Goal: Transaction & Acquisition: Purchase product/service

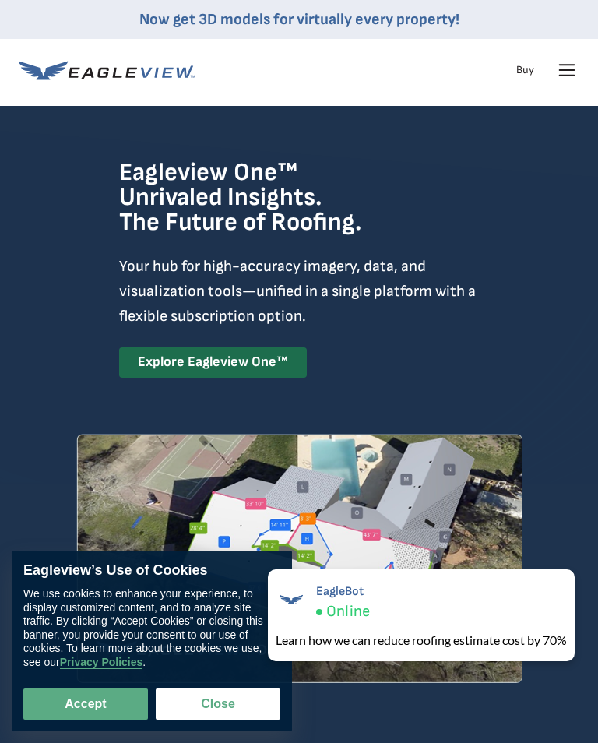
click at [568, 73] on icon at bounding box center [566, 70] width 25 height 25
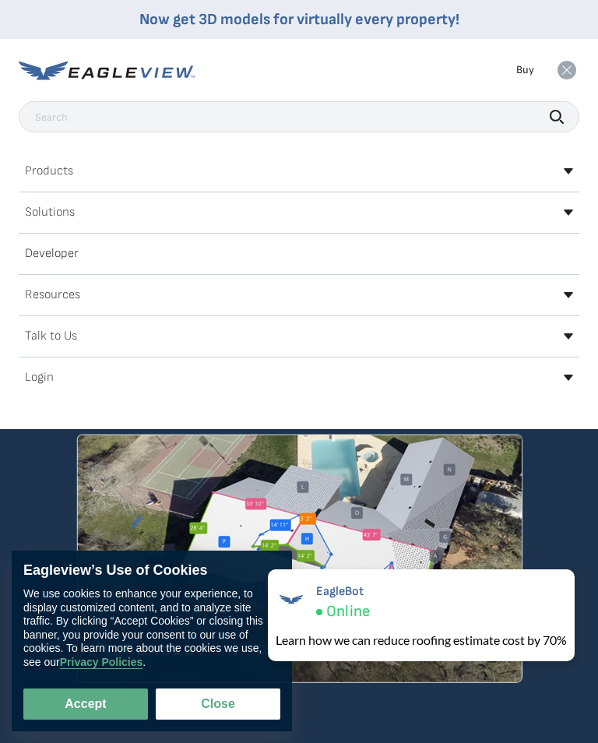
click at [52, 381] on h2 "Login" at bounding box center [39, 377] width 29 height 12
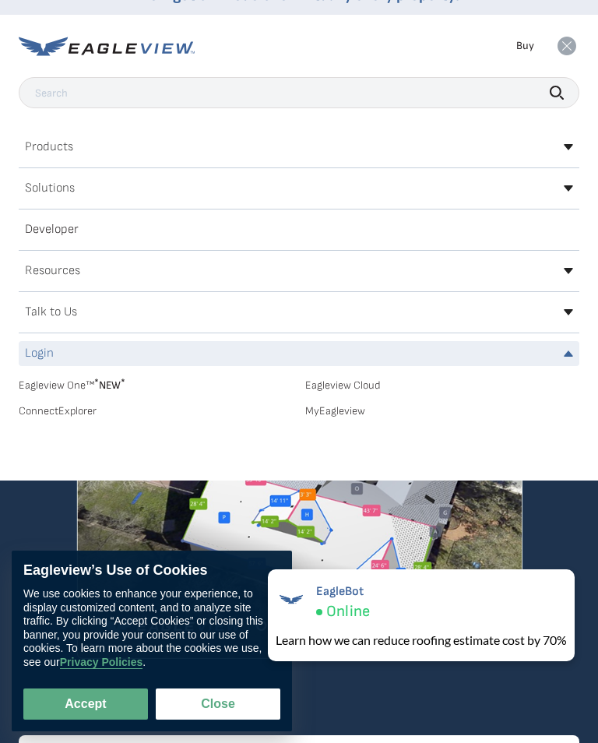
scroll to position [2, 0]
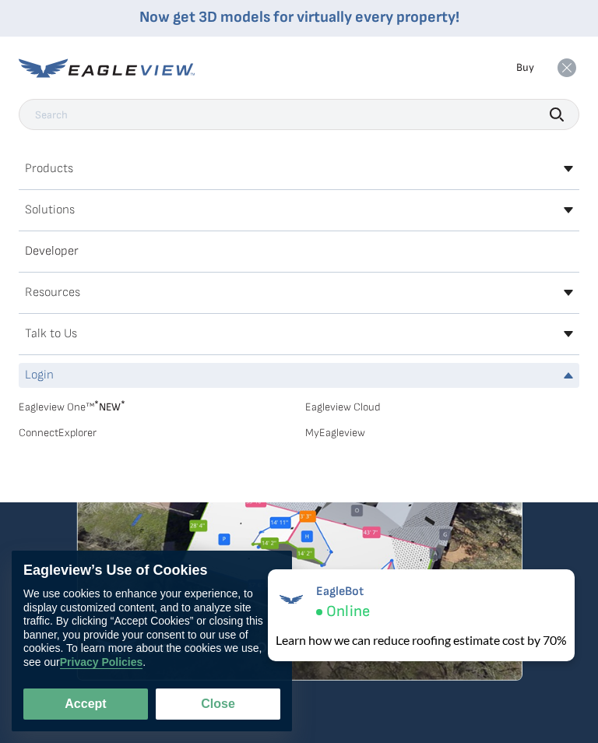
click at [44, 378] on h2 "Login" at bounding box center [39, 375] width 29 height 12
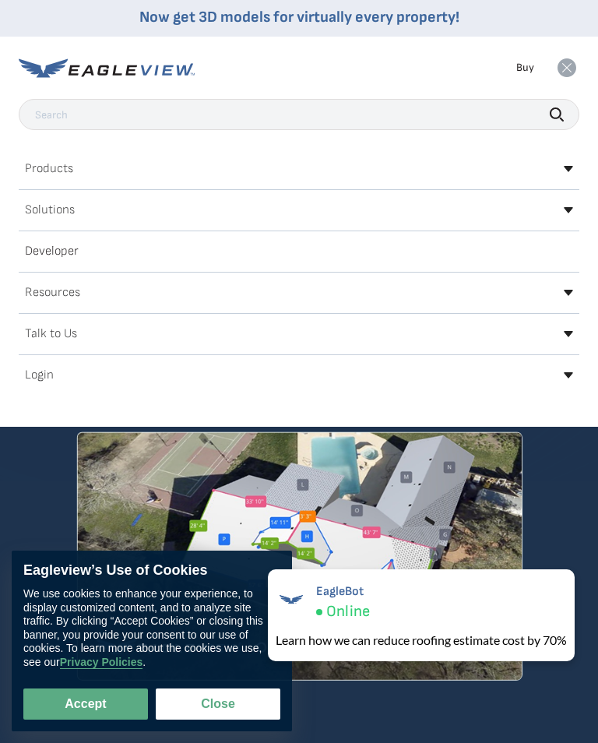
click at [87, 382] on div "Login" at bounding box center [299, 375] width 560 height 25
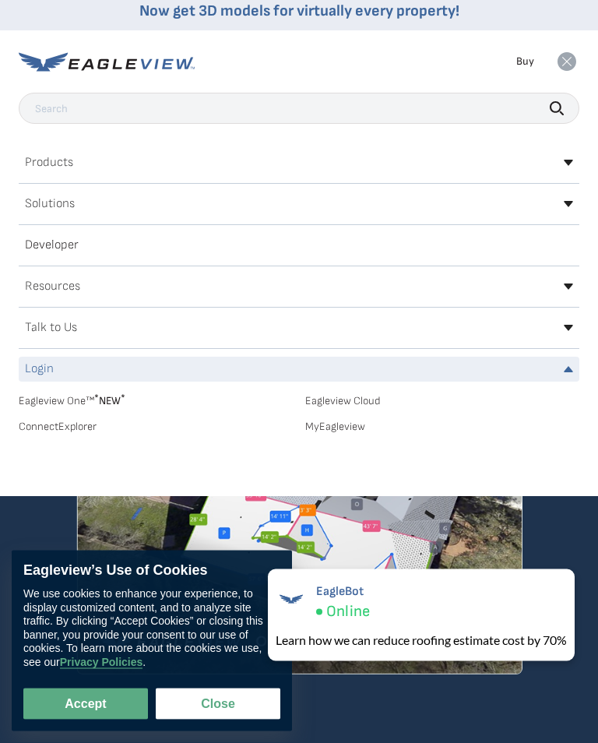
scroll to position [0, 0]
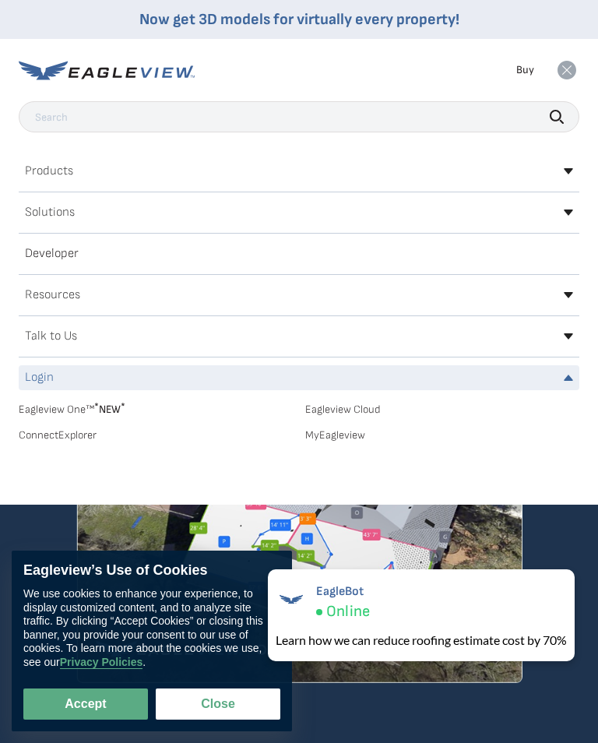
click at [561, 73] on icon at bounding box center [566, 70] width 19 height 19
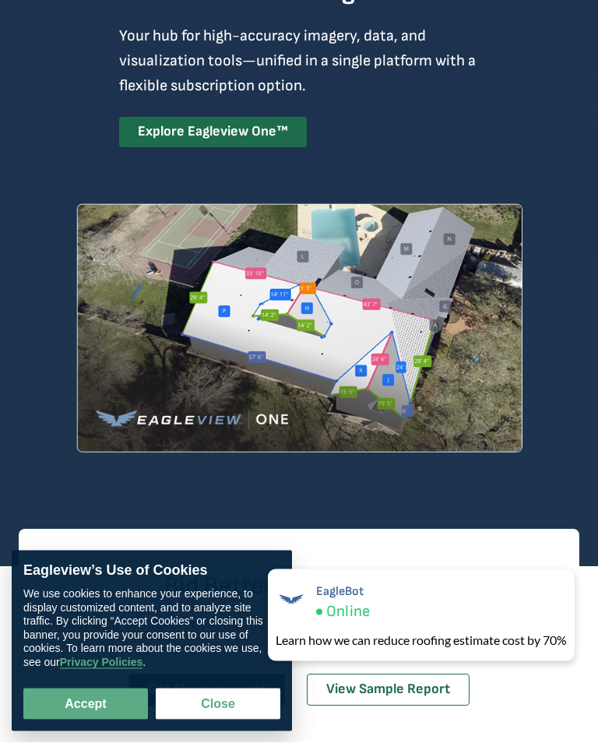
click at [209, 719] on button "Close" at bounding box center [218, 703] width 125 height 31
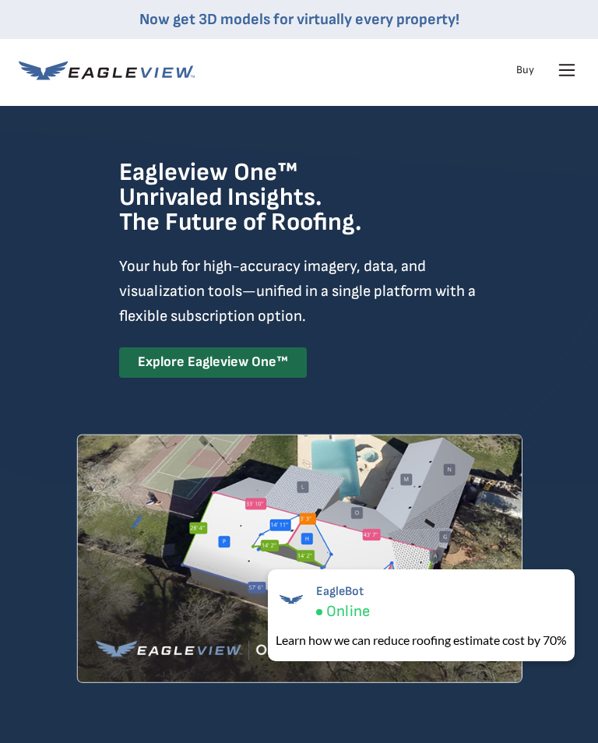
click at [571, 66] on icon at bounding box center [566, 70] width 25 height 25
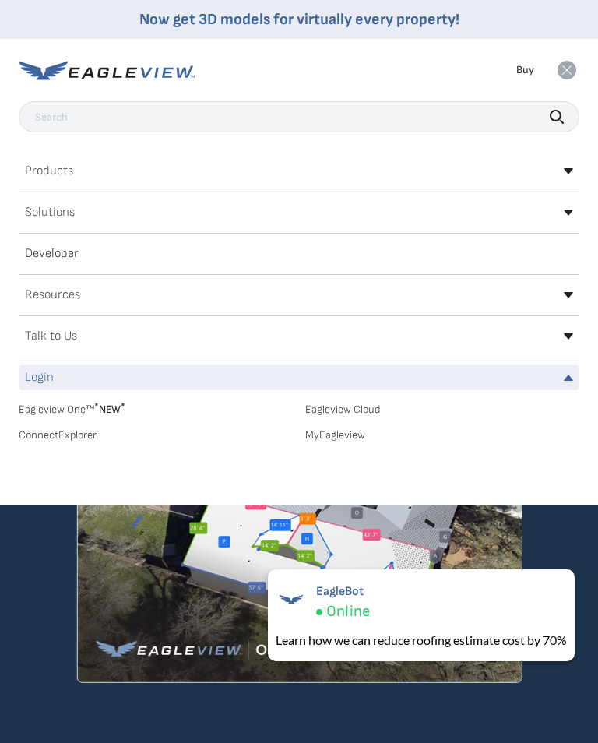
click at [48, 378] on h2 "Login" at bounding box center [39, 377] width 29 height 12
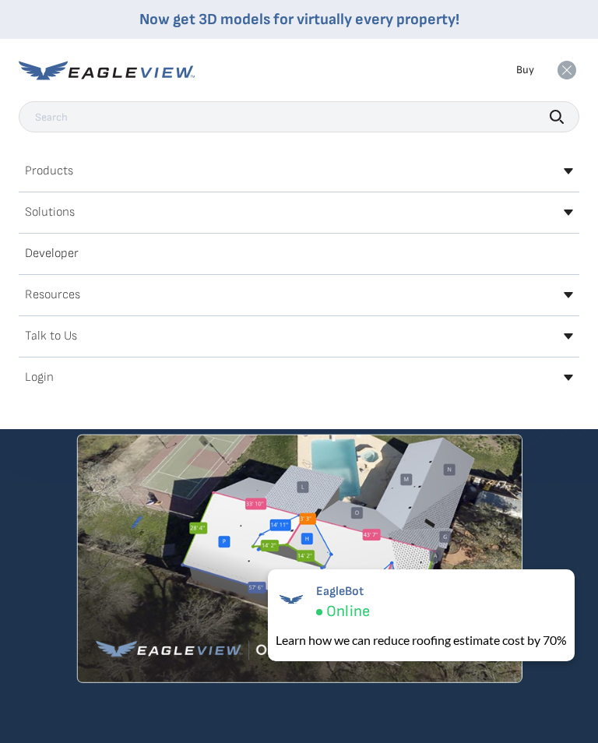
click at [47, 378] on h2 "Login" at bounding box center [39, 377] width 29 height 12
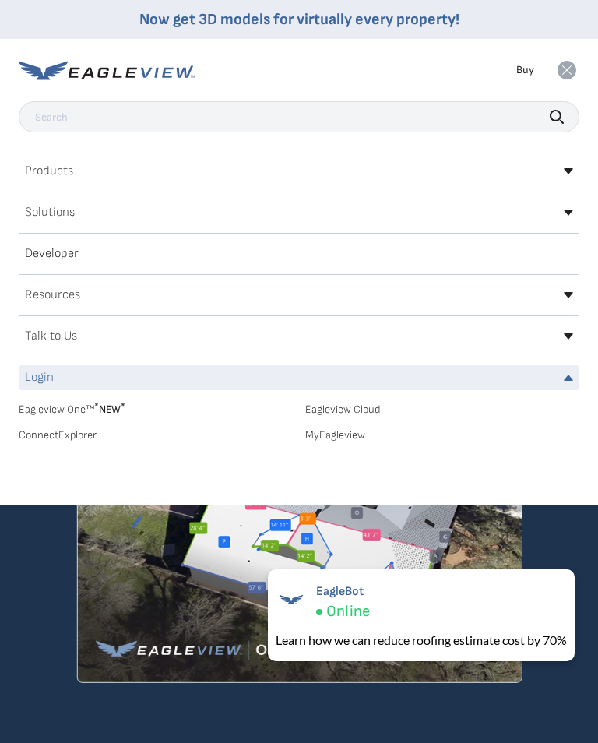
click at [44, 373] on h2 "Login" at bounding box center [39, 377] width 29 height 12
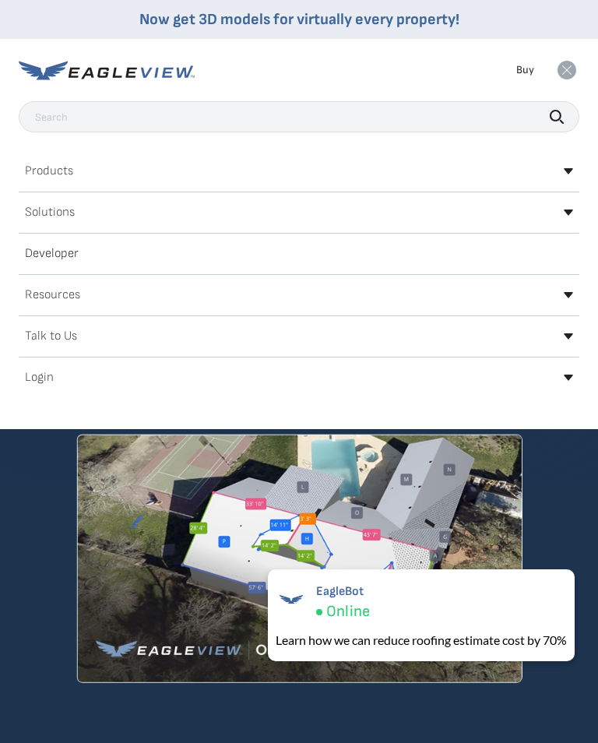
click at [47, 379] on h2 "Login" at bounding box center [39, 377] width 29 height 12
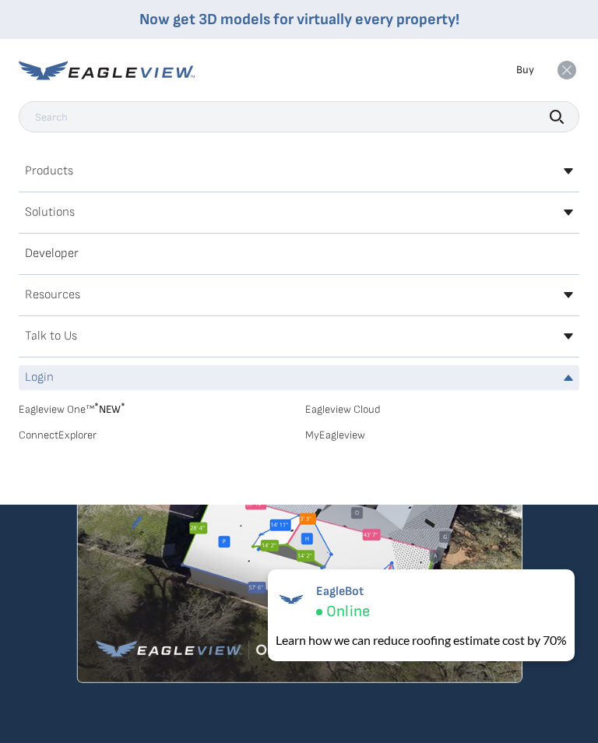
click at [565, 304] on div "Resources" at bounding box center [299, 295] width 560 height 25
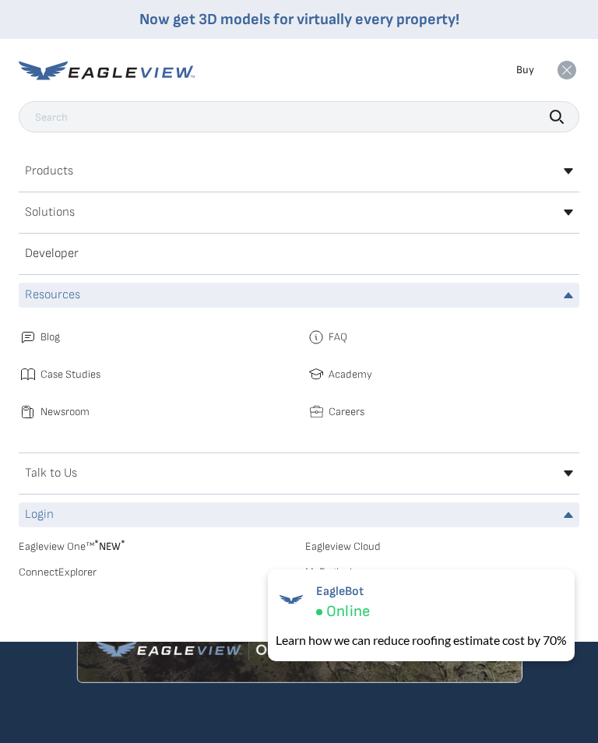
click at [567, 296] on icon at bounding box center [568, 295] width 9 height 6
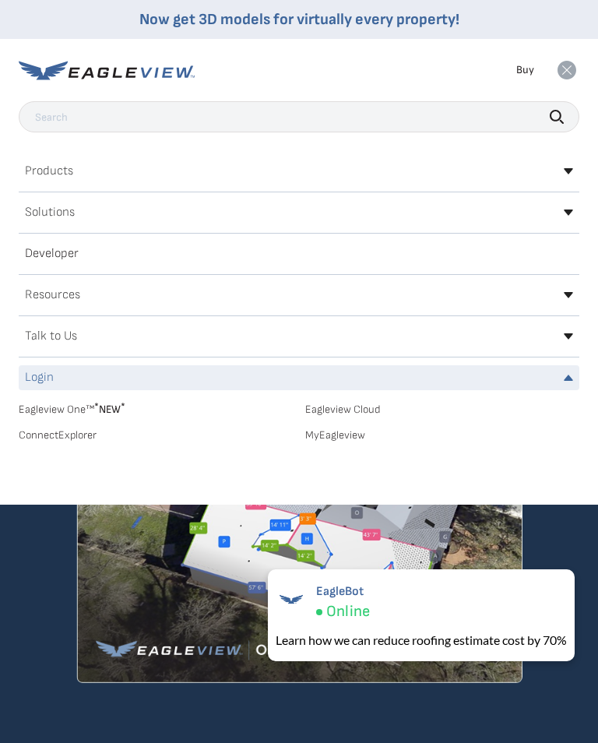
click at [578, 366] on div "Login" at bounding box center [299, 377] width 560 height 25
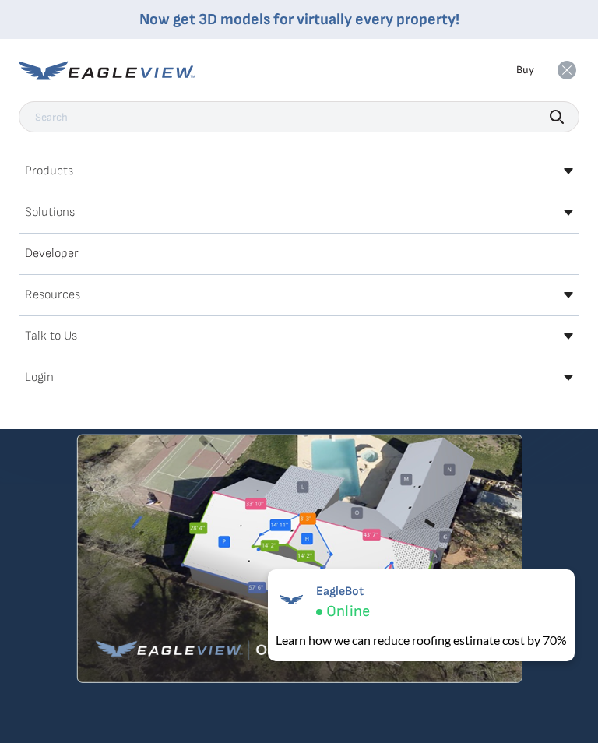
click at [39, 386] on div "Login" at bounding box center [299, 377] width 560 height 25
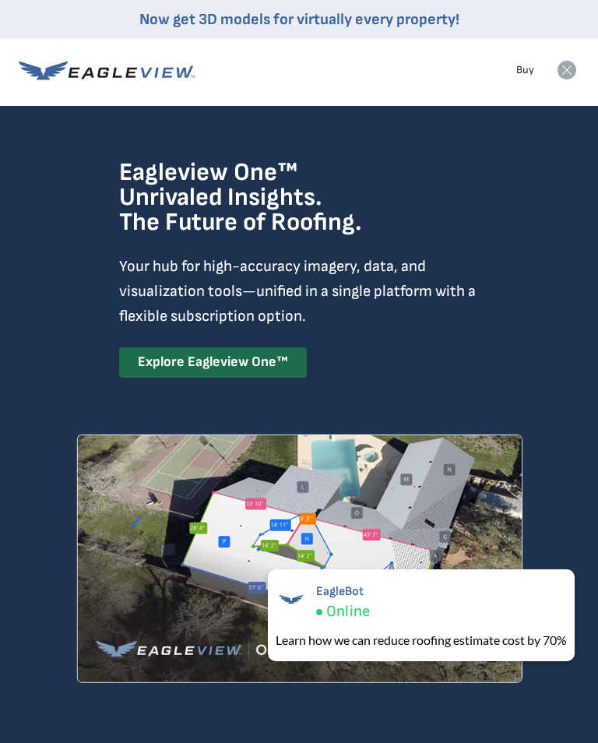
click at [578, 64] on rect at bounding box center [566, 70] width 25 height 25
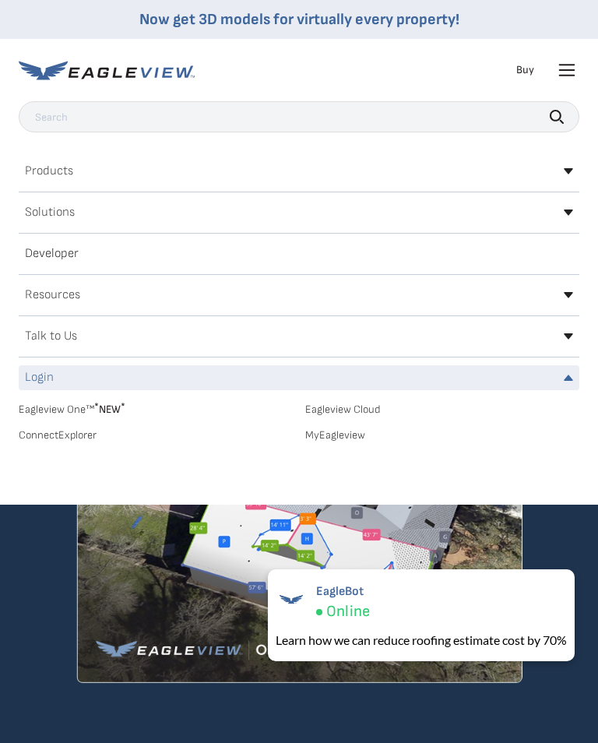
click at [348, 434] on link "MyEagleview" at bounding box center [442, 435] width 274 height 14
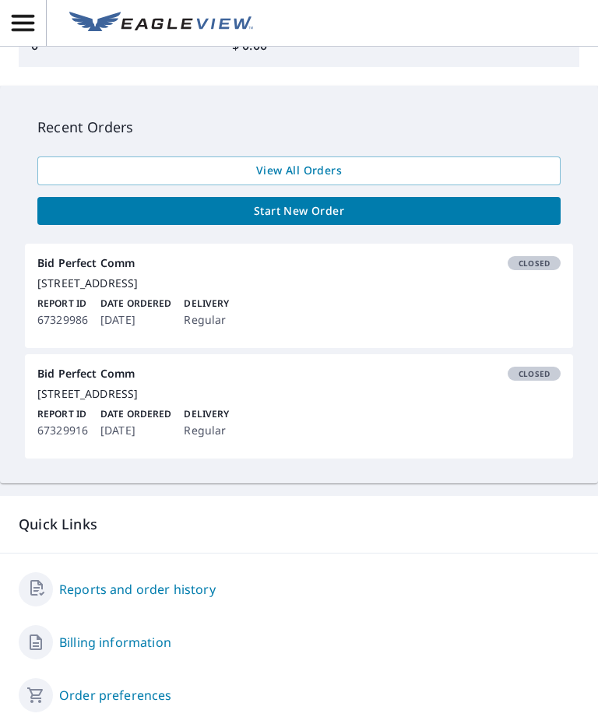
scroll to position [406, 0]
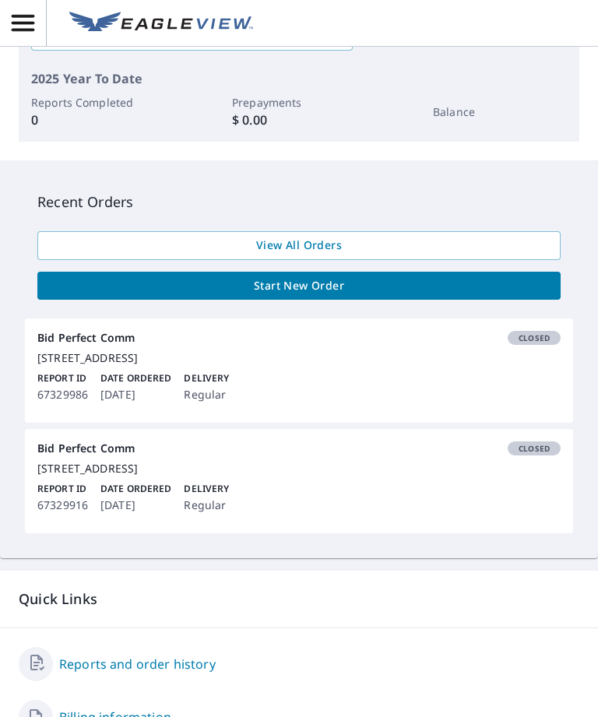
click at [255, 380] on div "Report ID 67329986 Date Ordered Sep 08, 2025 Delivery Regular" at bounding box center [298, 387] width 523 height 33
click at [494, 382] on div "Report ID 67329986 Date Ordered Sep 08, 2025 Delivery Regular" at bounding box center [298, 387] width 523 height 33
click at [353, 497] on link "Bid Perfect Comm Closed 645 S Telegraph Rd Pontiac, MI 48341 Report ID 67329916…" at bounding box center [299, 481] width 548 height 104
click at [399, 379] on div "Report ID 67329986 Date Ordered Sep 08, 2025 Delivery Regular" at bounding box center [298, 387] width 523 height 33
click at [545, 332] on span "Closed" at bounding box center [534, 337] width 50 height 11
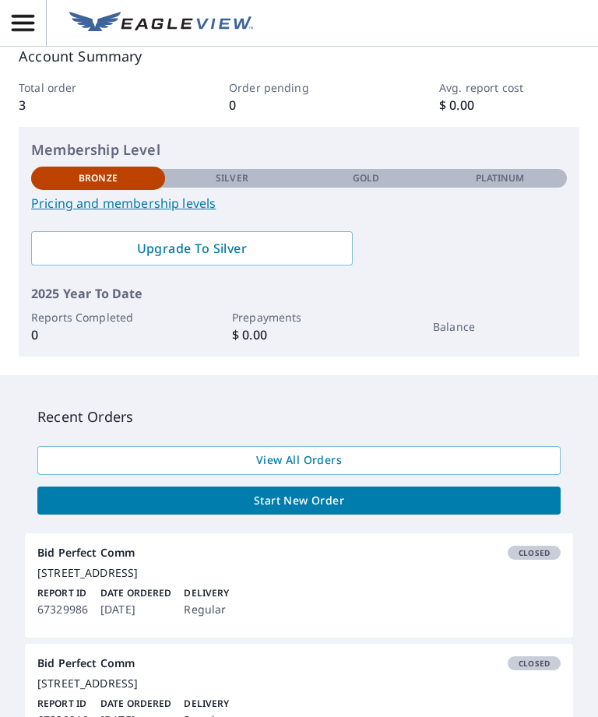
scroll to position [181, 0]
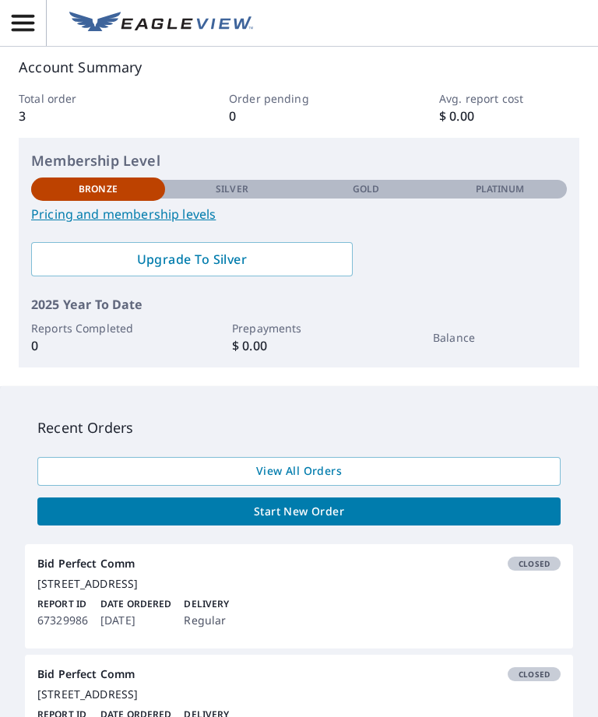
click at [340, 509] on span "Start New Order" at bounding box center [299, 511] width 498 height 19
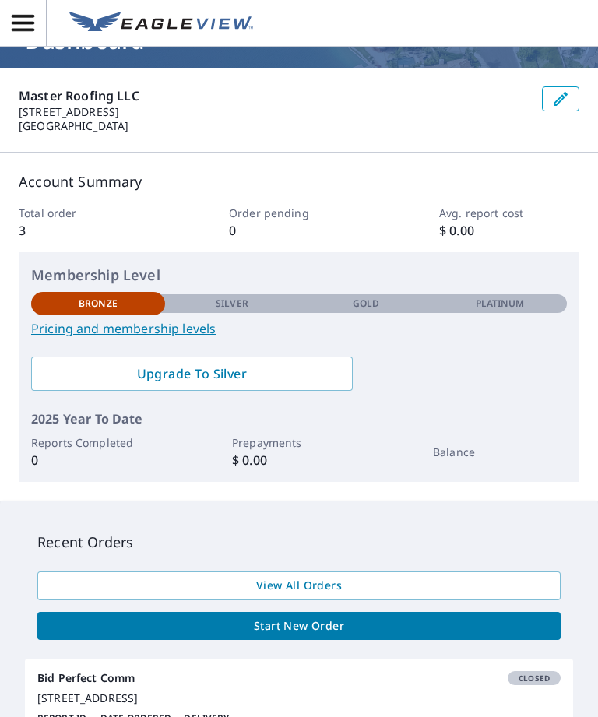
scroll to position [56, 0]
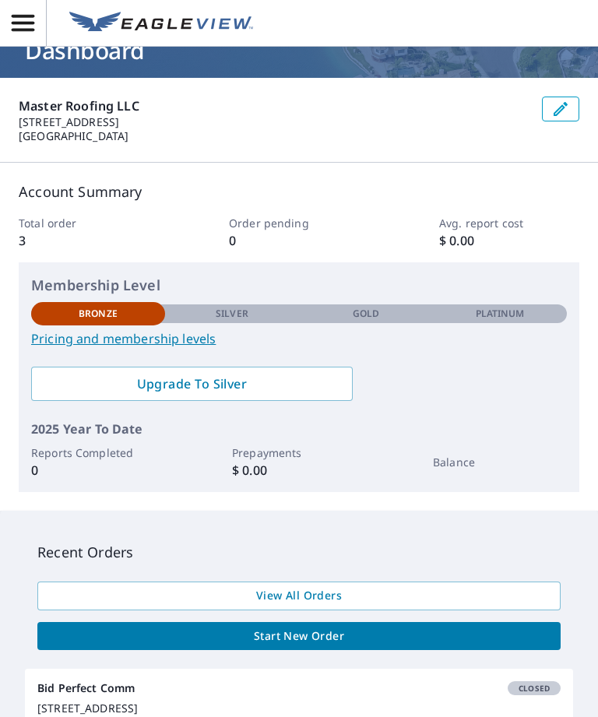
click at [324, 627] on span "Start New Order" at bounding box center [299, 636] width 498 height 19
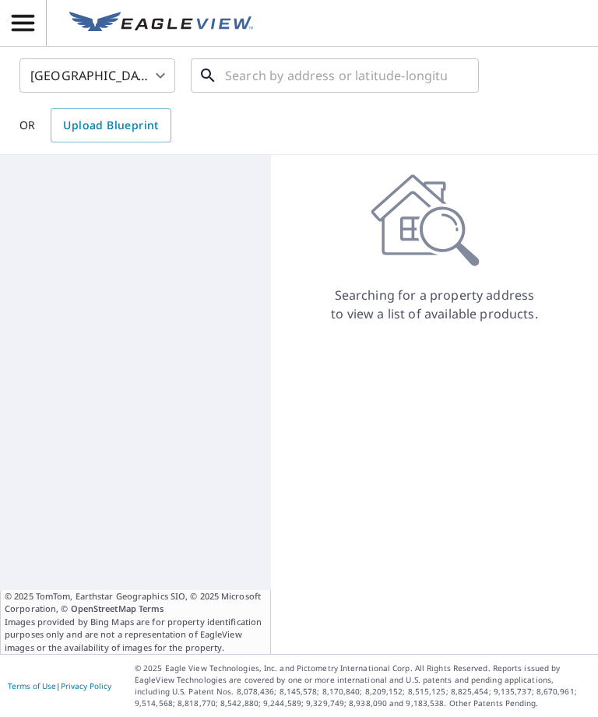
click at [364, 54] on input "text" at bounding box center [336, 76] width 222 height 44
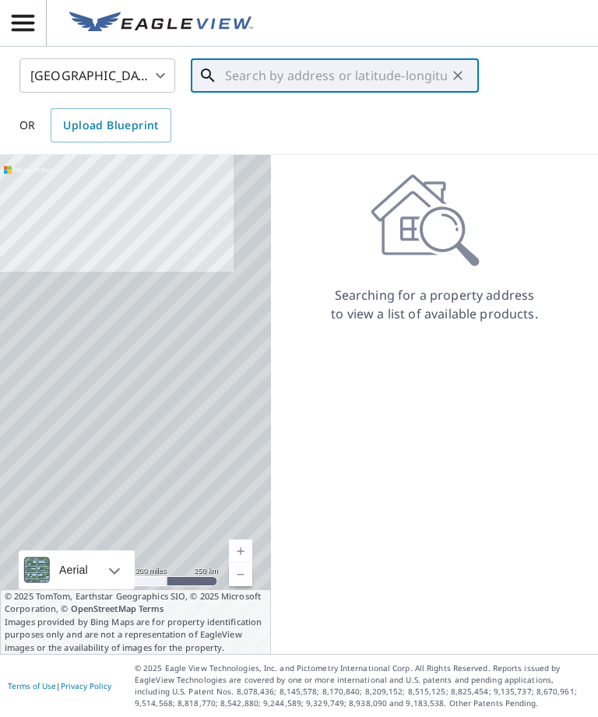
click at [263, 54] on input "text" at bounding box center [336, 76] width 222 height 44
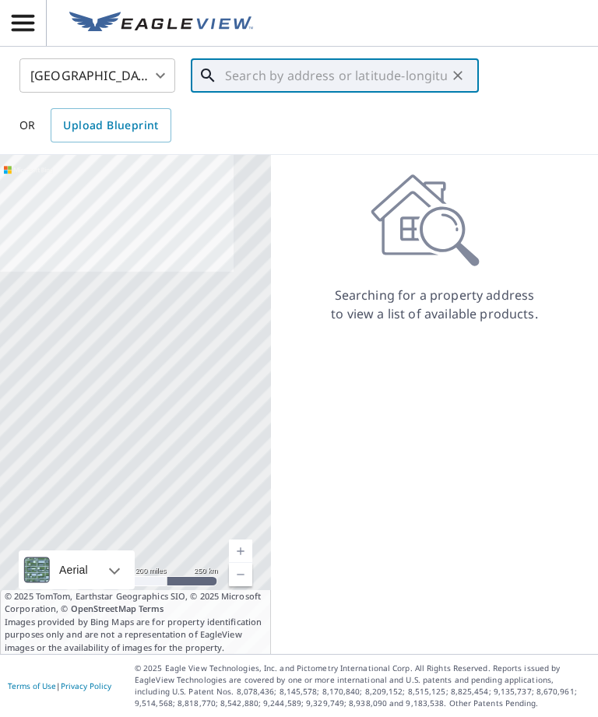
paste input "645 S Telegraph Rd Pontiac, MI 48341"
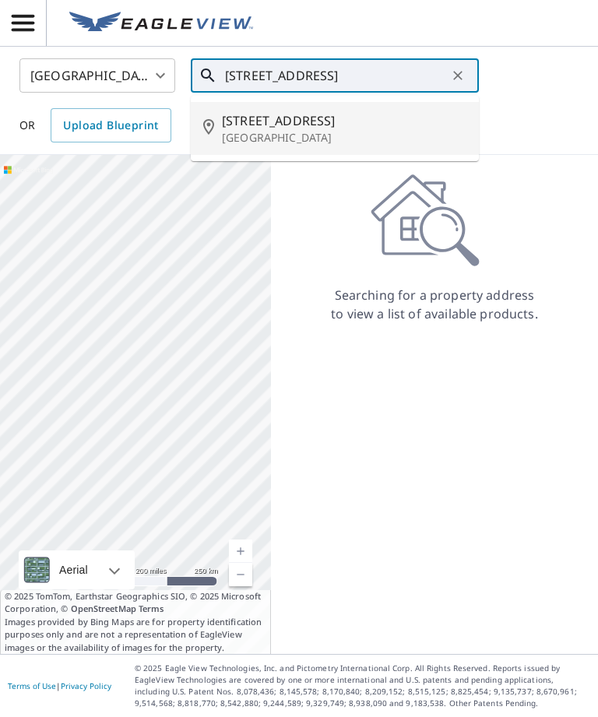
click at [314, 111] on span "645 S Telegraph Rd" at bounding box center [344, 120] width 244 height 19
type input "645 S Telegraph Rd Pontiac, MI 48341"
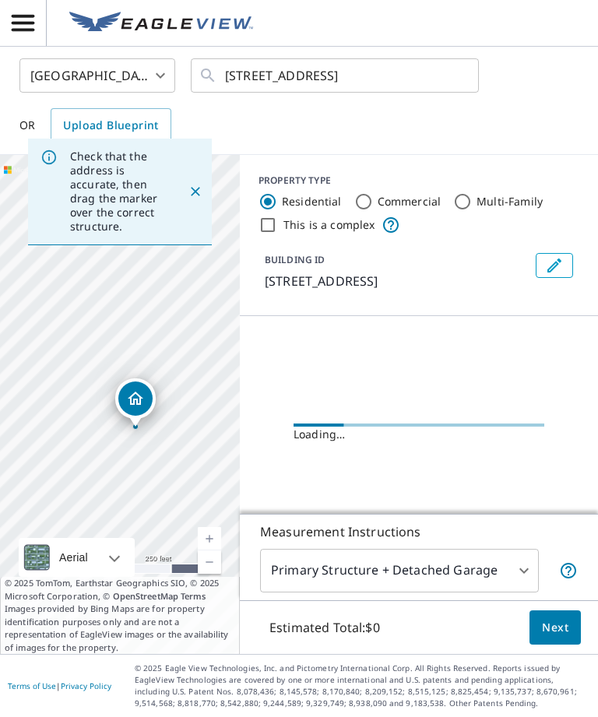
click at [196, 187] on icon "Close" at bounding box center [195, 191] width 9 height 9
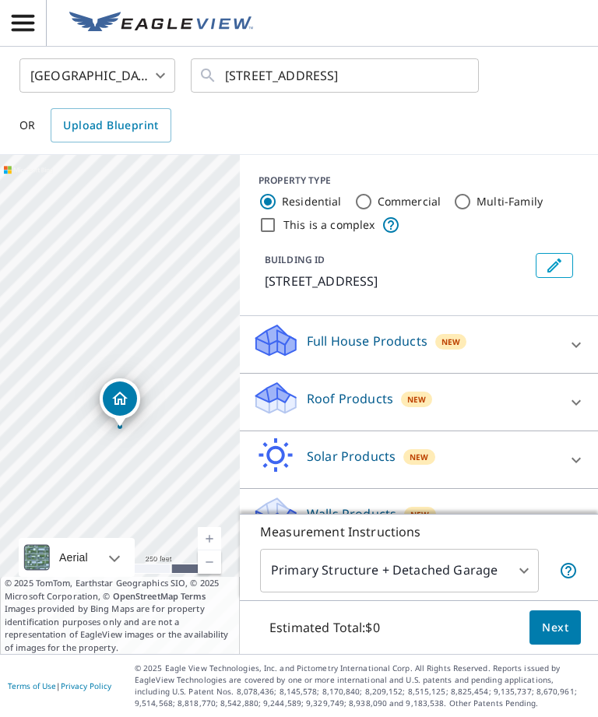
click at [564, 384] on div at bounding box center [575, 402] width 37 height 37
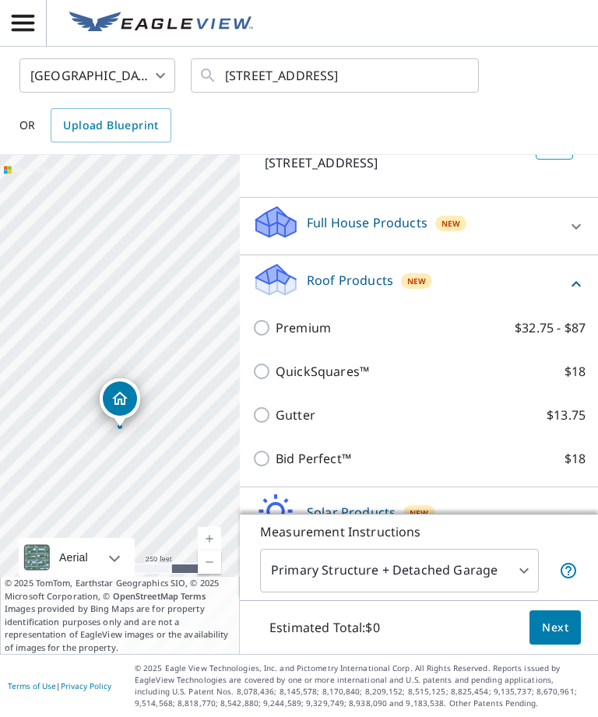
scroll to position [119, 0]
click at [272, 448] on input "Bid Perfect™ $18" at bounding box center [263, 457] width 23 height 19
checkbox input "true"
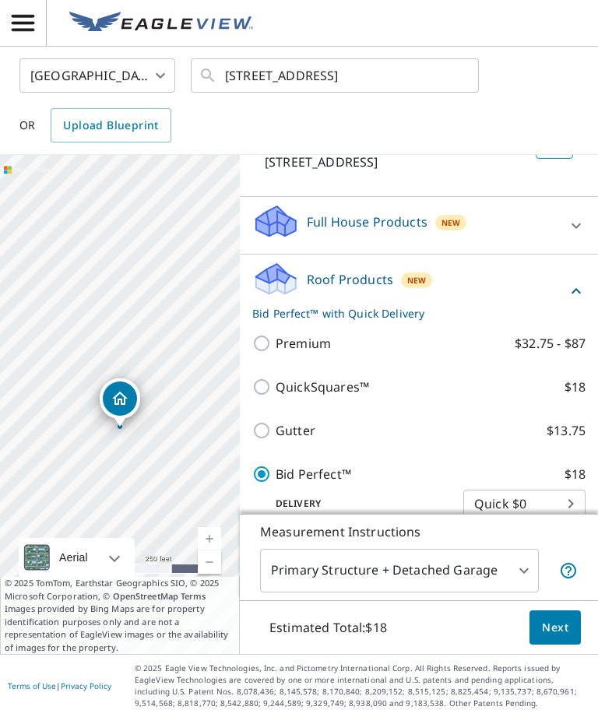
click at [537, 453] on body "DW DW United States US ​ 645 S Telegraph Rd Pontiac, MI 48341 ​ OR Upload Bluep…" at bounding box center [299, 358] width 598 height 717
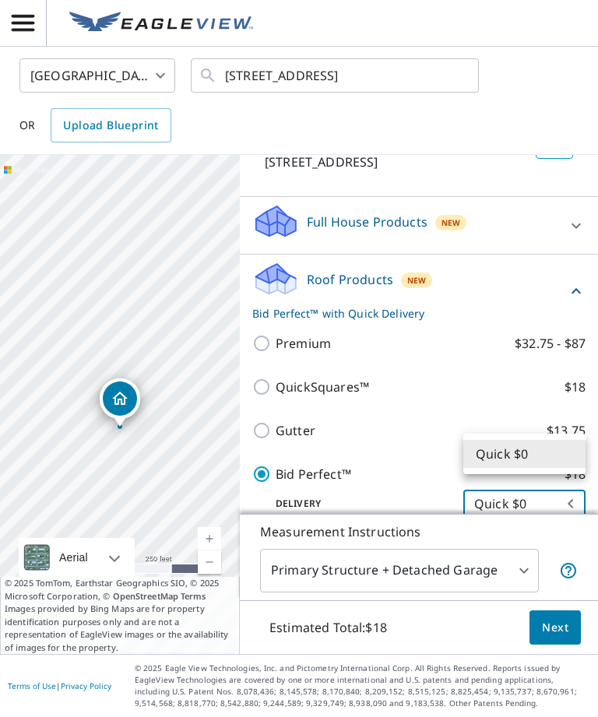
click at [501, 569] on div at bounding box center [299, 358] width 598 height 717
click at [501, 572] on body "DW DW United States US ​ 645 S Telegraph Rd Pontiac, MI 48341 ​ OR Upload Bluep…" at bounding box center [299, 358] width 598 height 717
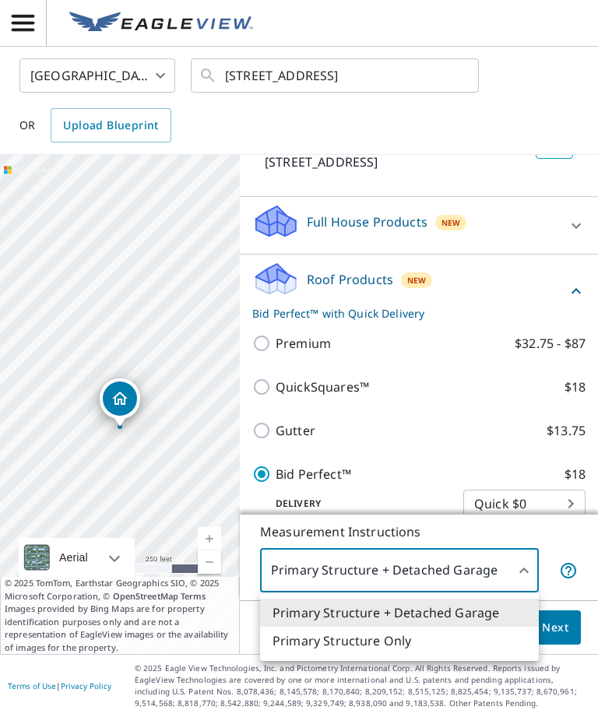
click at [474, 644] on li "Primary Structure Only" at bounding box center [399, 641] width 279 height 28
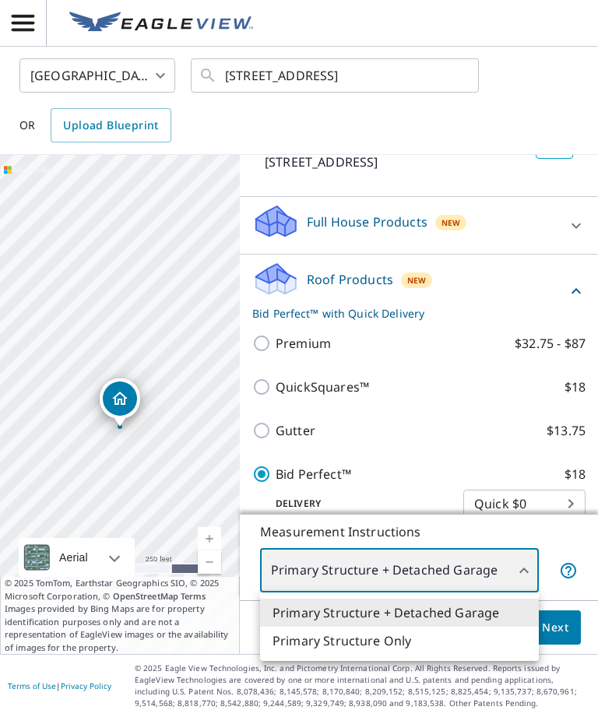
type input "2"
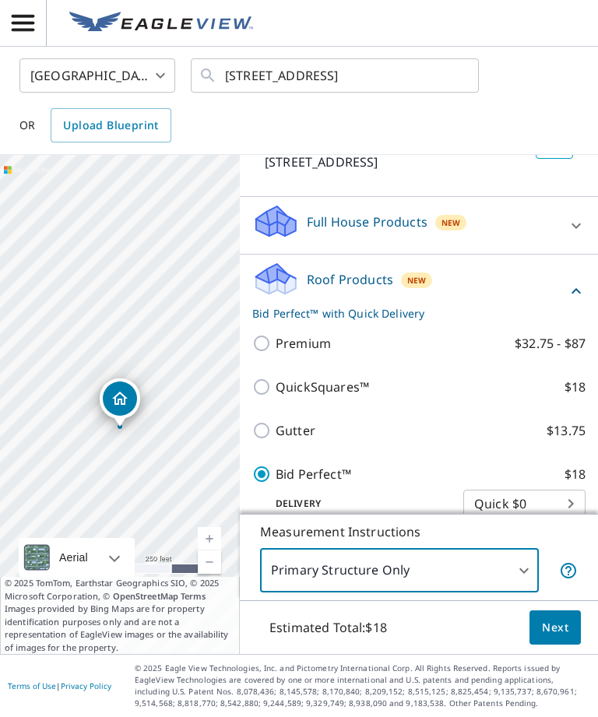
click at [544, 640] on button "Next" at bounding box center [554, 627] width 51 height 35
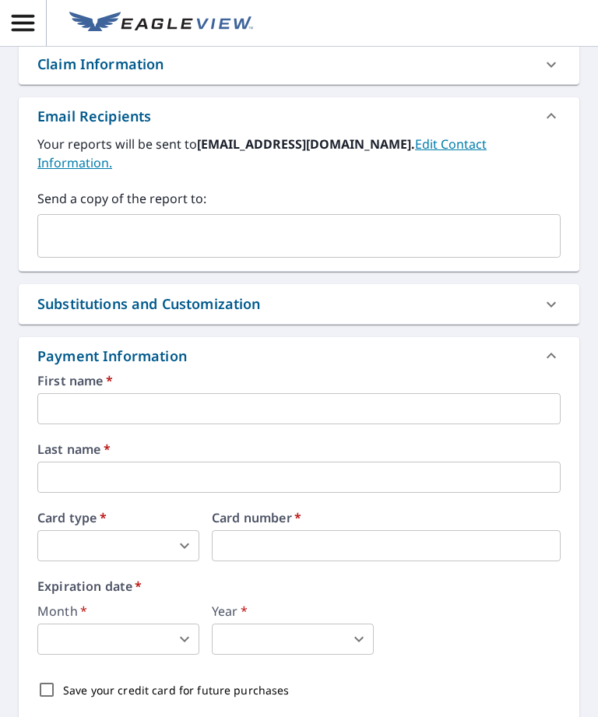
scroll to position [377, 0]
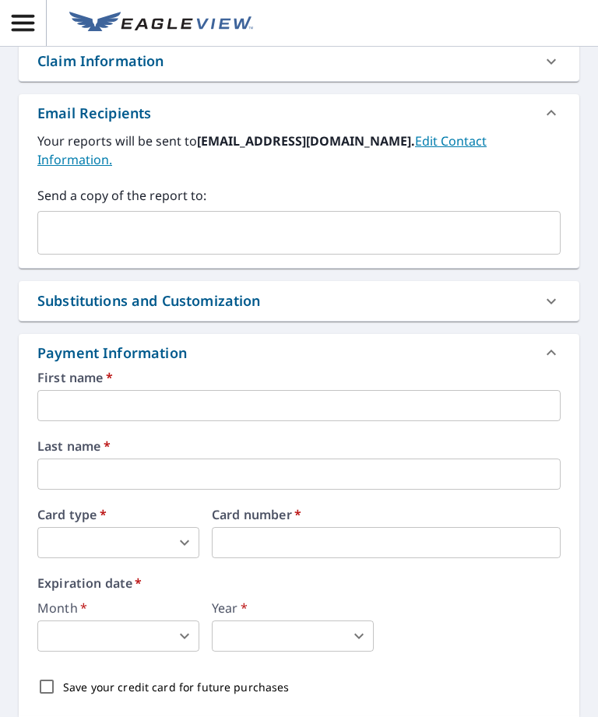
click at [338, 390] on input "text" at bounding box center [298, 405] width 523 height 31
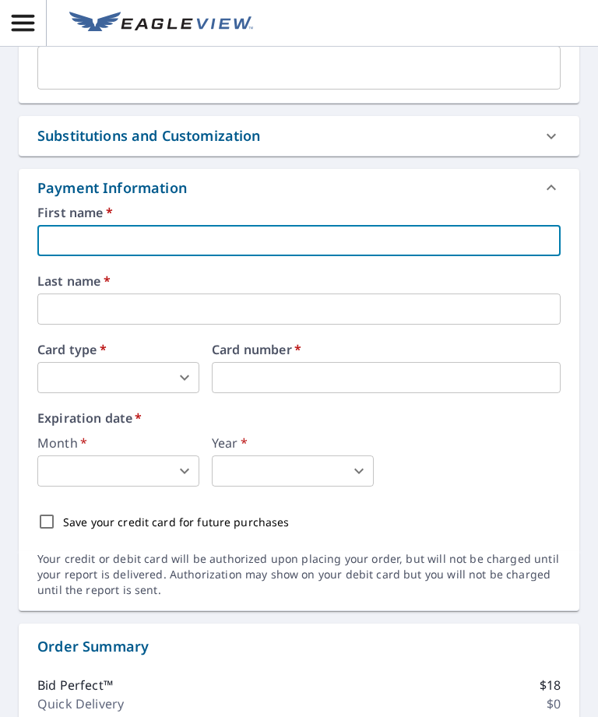
scroll to position [543, 0]
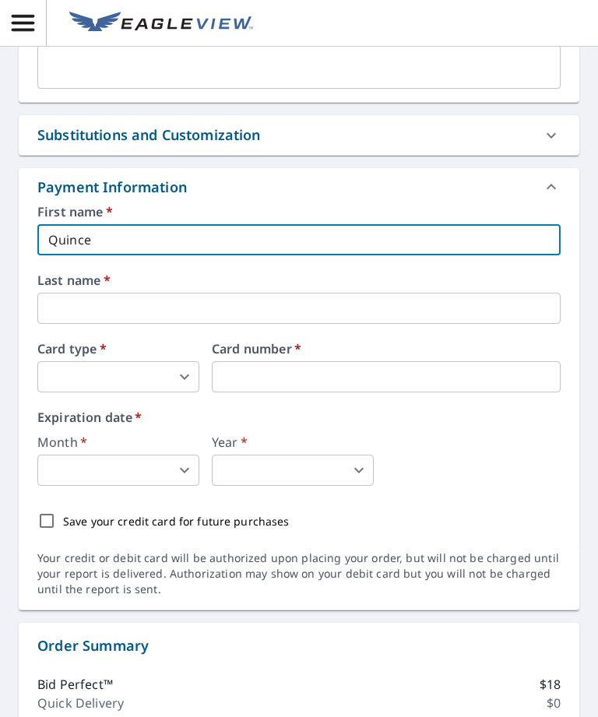
type input "Quince"
click at [244, 293] on input "text" at bounding box center [298, 308] width 523 height 31
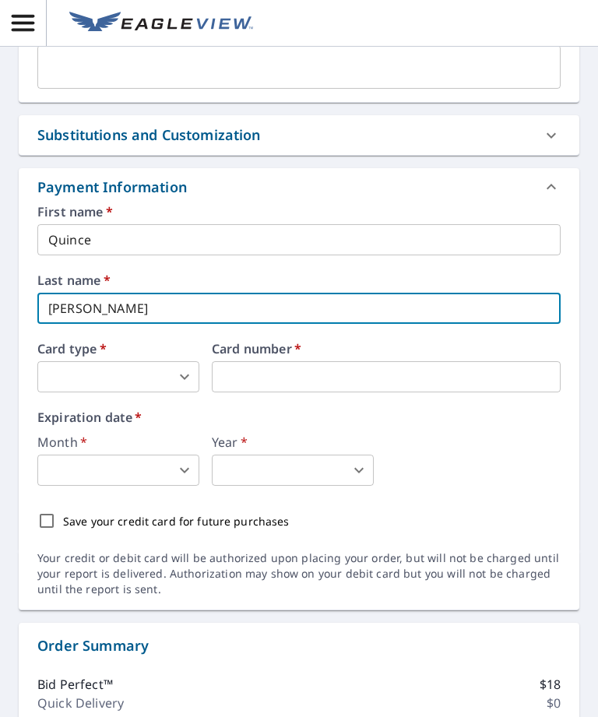
type input "Walker"
click at [185, 308] on body "DW DW Dashboard / Finalize Order Finalize Order 645 S Telegraph Rd Pontiac, MI …" at bounding box center [299, 358] width 598 height 717
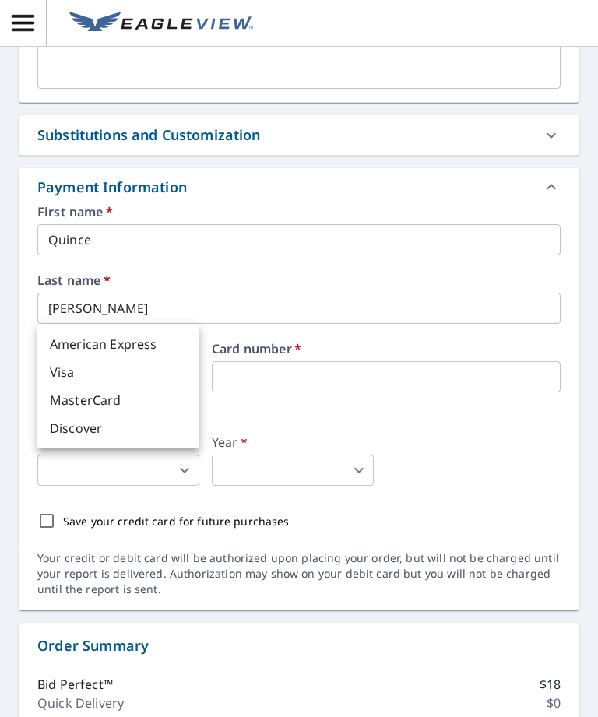
click at [167, 405] on li "MasterCard" at bounding box center [118, 400] width 162 height 28
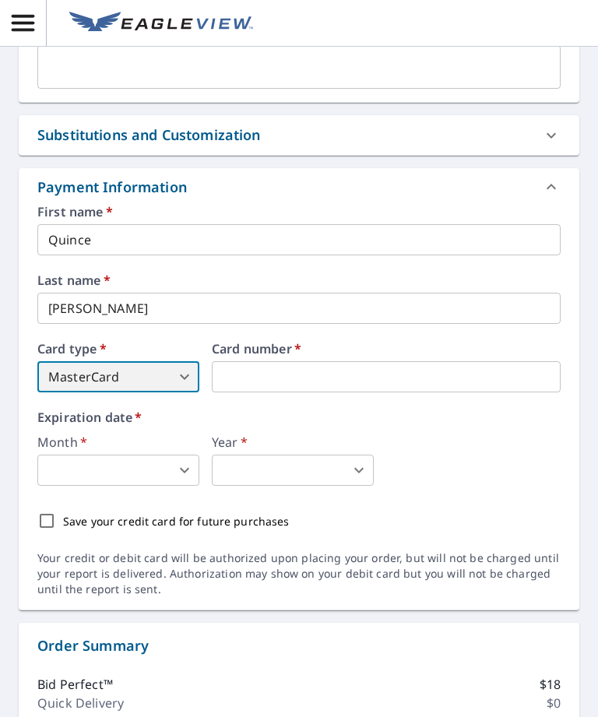
type input "3"
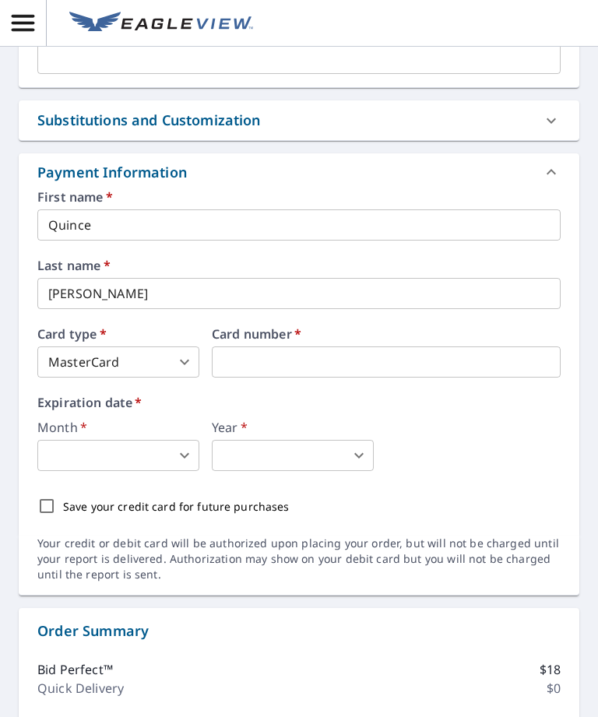
click at [154, 392] on body "DW DW Dashboard / Finalize Order Finalize Order 645 S Telegraph Rd Pontiac, MI …" at bounding box center [299, 358] width 598 height 717
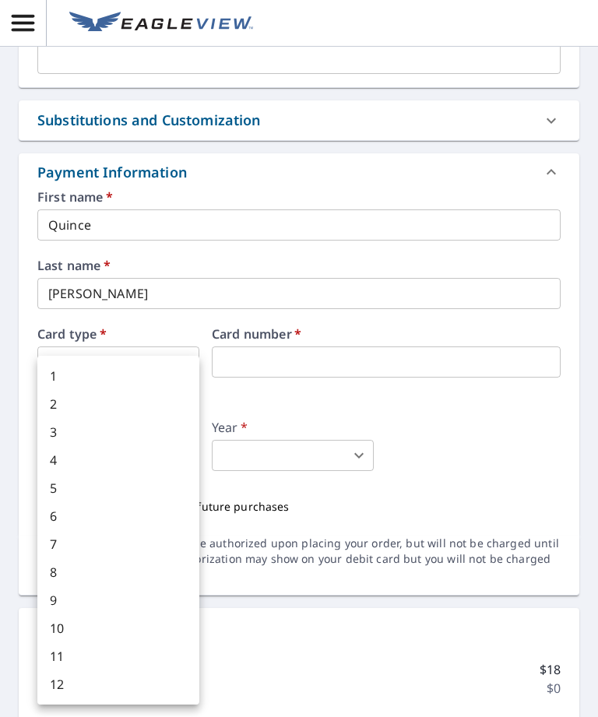
click at [151, 503] on li "6" at bounding box center [118, 516] width 162 height 28
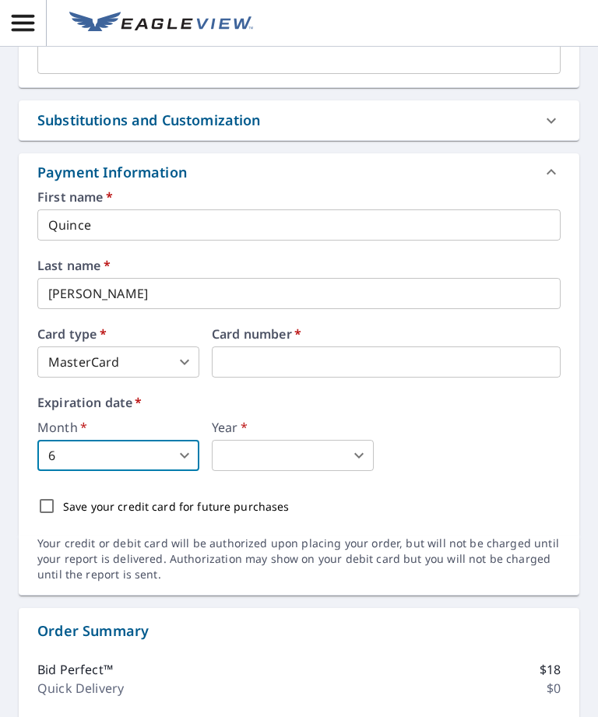
click at [168, 395] on body "DW DW Dashboard / Finalize Order Finalize Order 645 S Telegraph Rd Pontiac, MI …" at bounding box center [299, 358] width 598 height 717
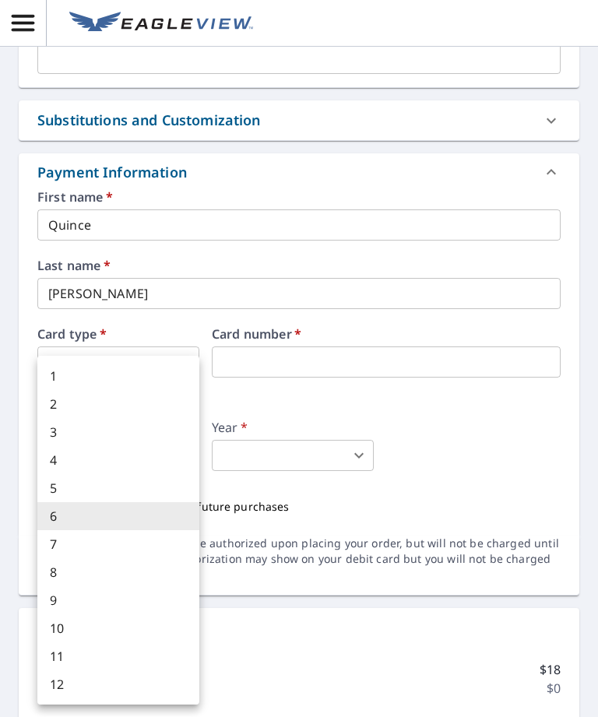
click at [104, 622] on li "10" at bounding box center [118, 628] width 162 height 28
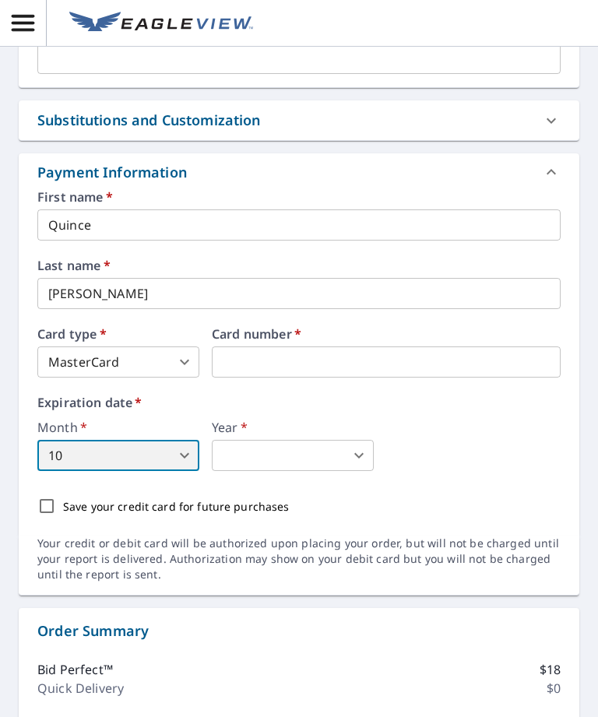
type input "10"
click at [332, 399] on body "DW DW Dashboard / Finalize Order Finalize Order 645 S Telegraph Rd Pontiac, MI …" at bounding box center [299, 358] width 598 height 717
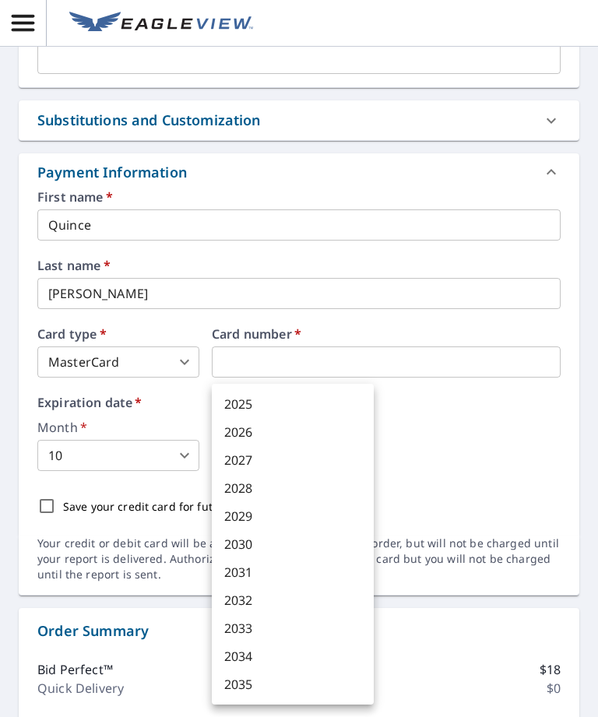
click at [279, 515] on li "2029" at bounding box center [293, 516] width 162 height 28
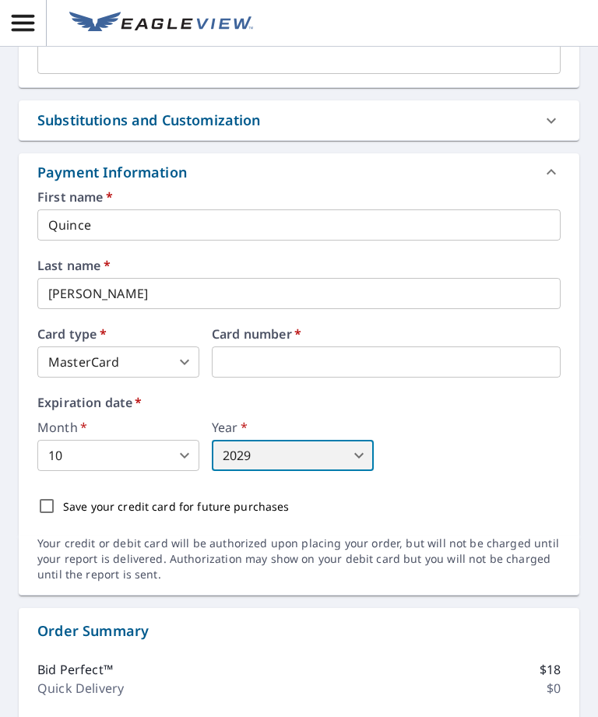
type input "2029"
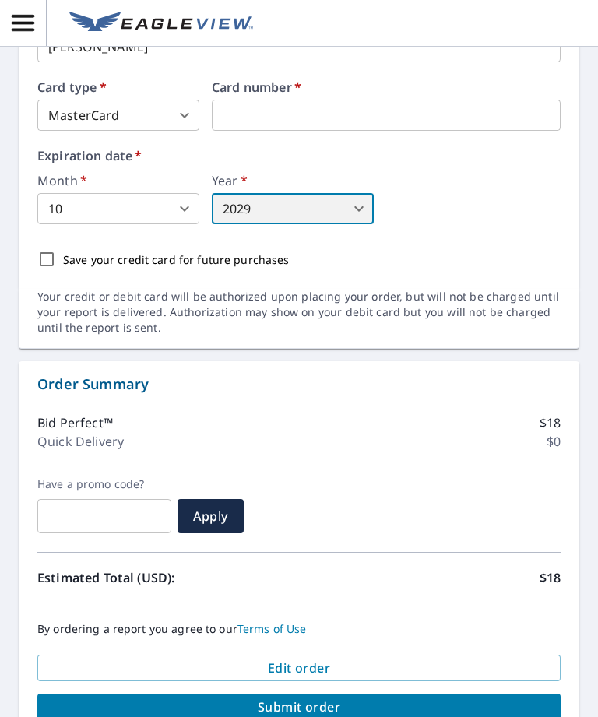
scroll to position [807, 0]
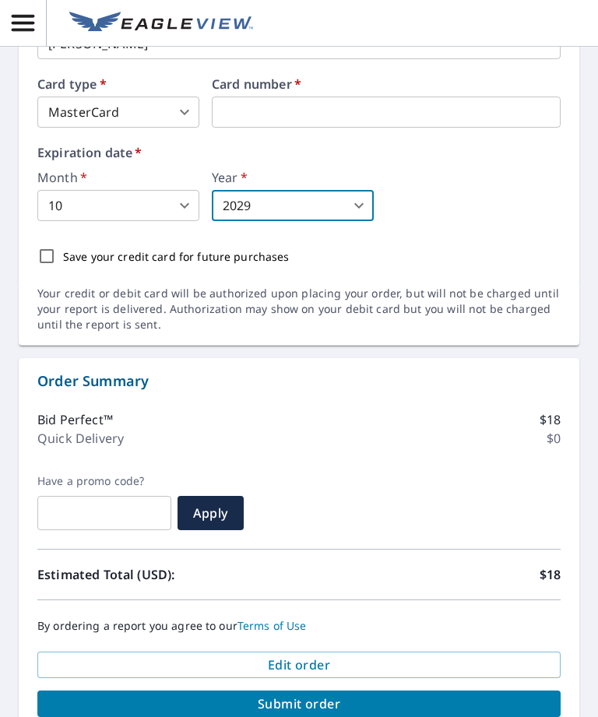
click at [361, 695] on span "Submit order" at bounding box center [299, 703] width 498 height 17
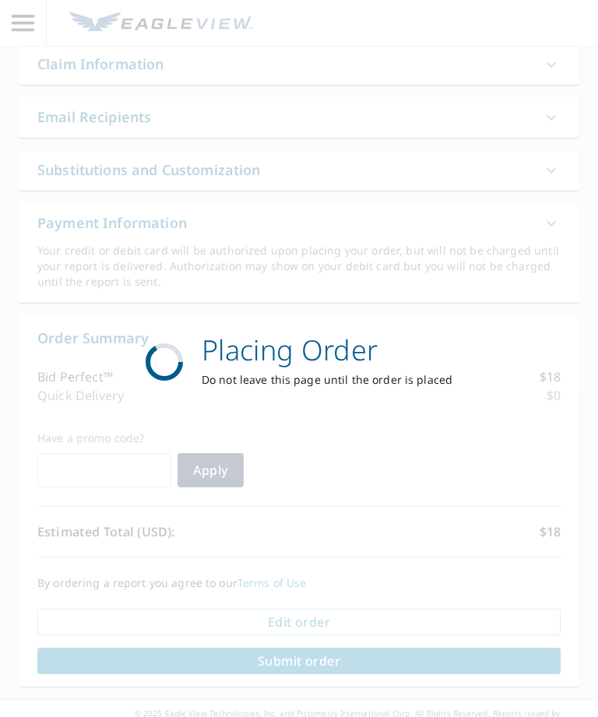
click at [326, 633] on div "Placing Order Do not leave this page until the order is placed" at bounding box center [299, 358] width 598 height 717
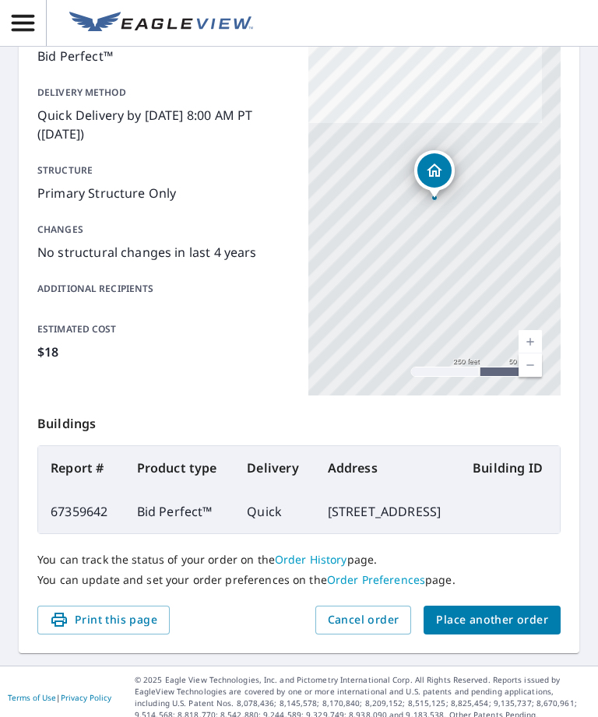
scroll to position [199, 0]
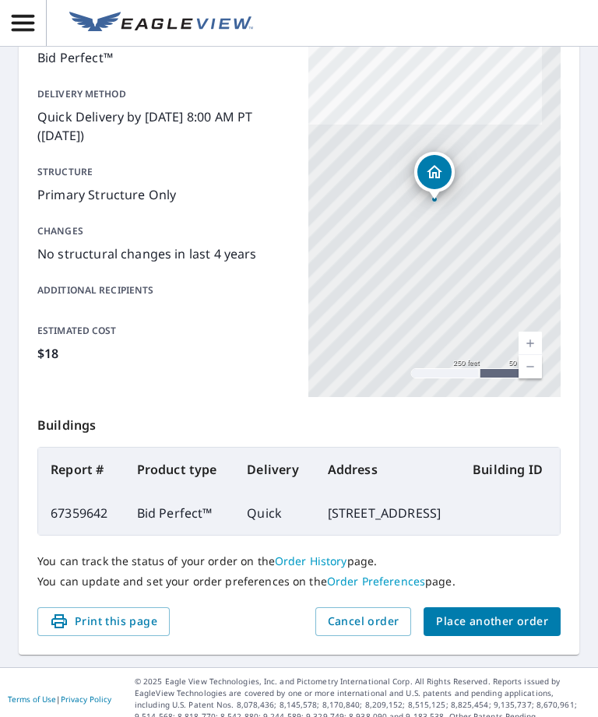
click at [337, 553] on link "Order History" at bounding box center [311, 560] width 72 height 15
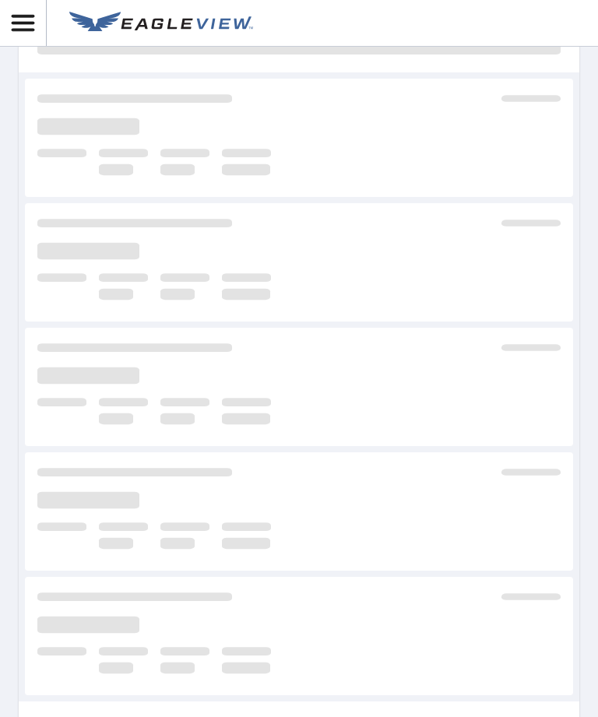
scroll to position [190, 0]
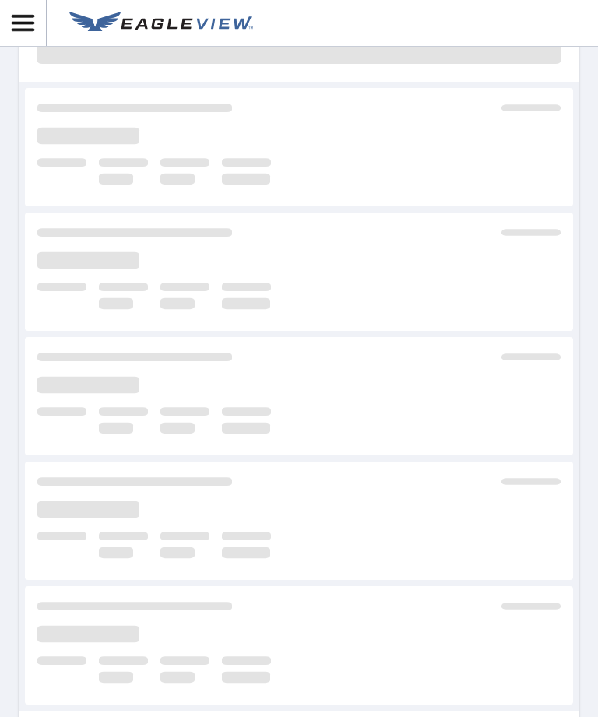
click at [595, 354] on main at bounding box center [299, 364] width 598 height 841
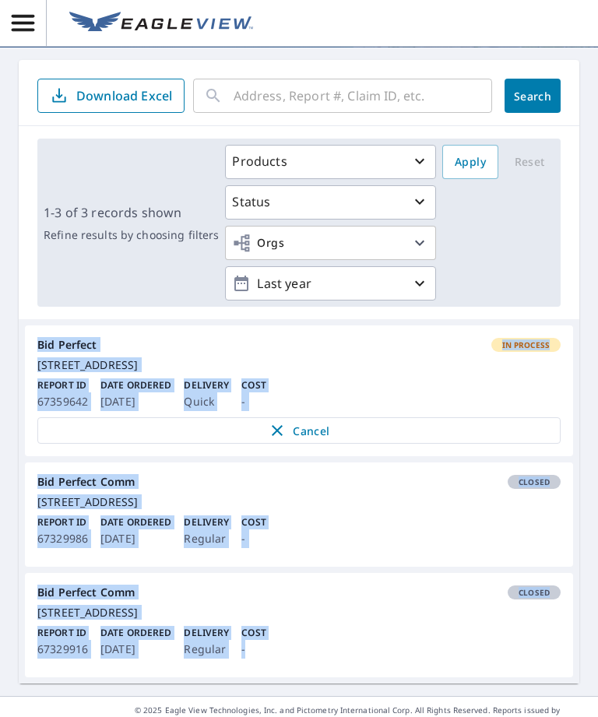
scroll to position [83, 0]
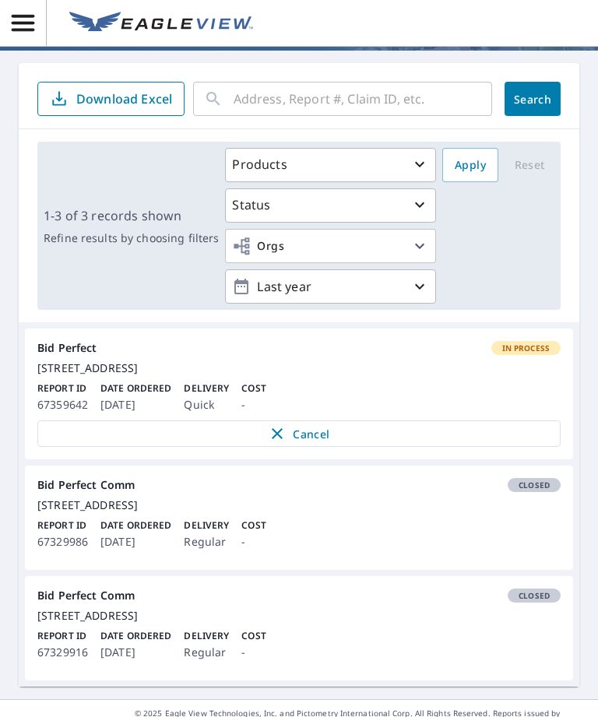
click at [239, 341] on div "Bid Perfect In Process" at bounding box center [298, 348] width 523 height 14
